Goal: Find specific page/section: Find specific page/section

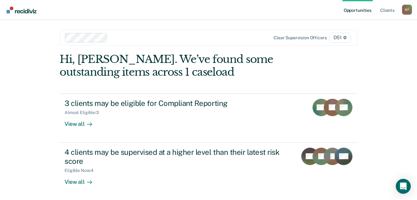
scroll to position [1, 0]
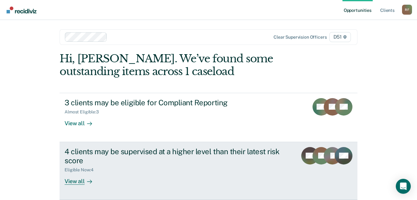
click at [322, 150] on icon at bounding box center [324, 151] width 25 height 21
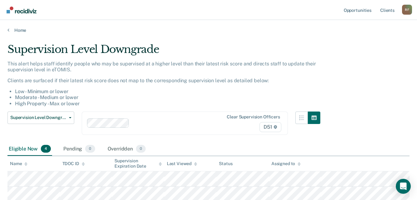
scroll to position [1, 0]
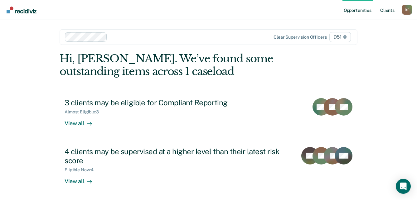
click at [388, 12] on link "Client s" at bounding box center [387, 10] width 17 height 20
